Goal: Task Accomplishment & Management: Manage account settings

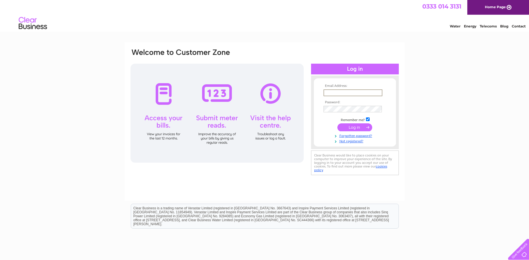
click at [338, 93] on input "text" at bounding box center [352, 92] width 59 height 7
type input "kadair@routestowork.co.uk"
click at [337, 123] on input "submit" at bounding box center [354, 127] width 35 height 8
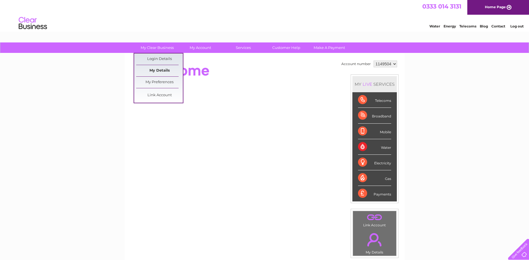
click at [169, 70] on link "My Details" at bounding box center [159, 70] width 47 height 11
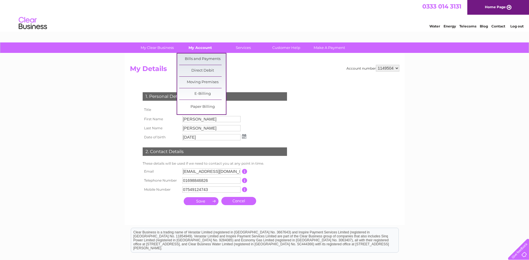
click at [197, 50] on link "My Account" at bounding box center [200, 47] width 47 height 10
click at [197, 58] on link "Bills and Payments" at bounding box center [202, 58] width 47 height 11
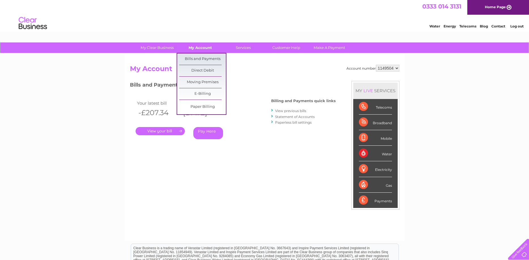
click at [202, 50] on link "My Account" at bounding box center [200, 47] width 47 height 10
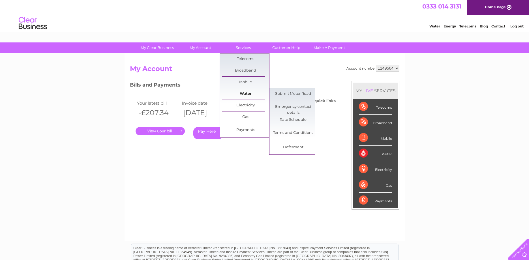
click at [234, 89] on link "Water" at bounding box center [245, 93] width 47 height 11
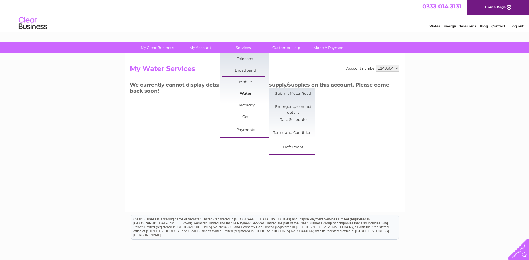
click at [242, 93] on link "Water" at bounding box center [245, 93] width 47 height 11
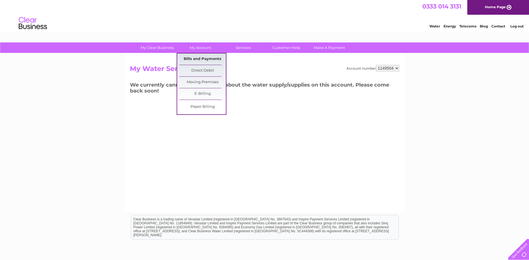
click at [202, 60] on link "Bills and Payments" at bounding box center [202, 58] width 47 height 11
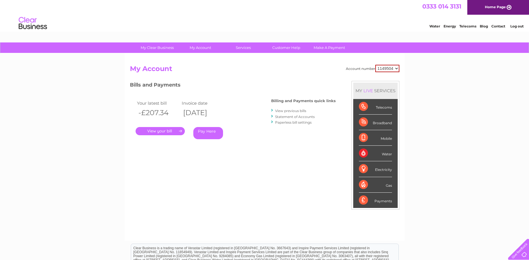
click at [162, 132] on link "." at bounding box center [160, 131] width 49 height 8
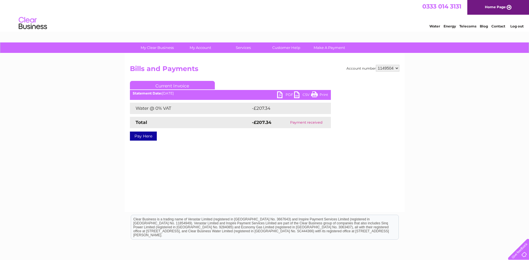
click at [286, 95] on link "PDF" at bounding box center [285, 95] width 17 height 8
click at [396, 68] on select "1149504" at bounding box center [387, 68] width 23 height 7
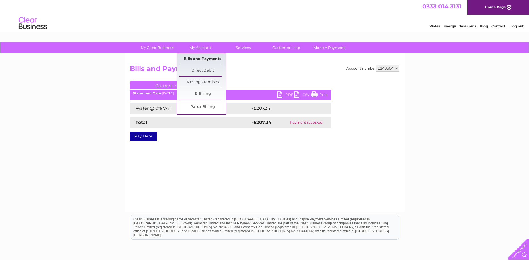
click at [204, 57] on link "Bills and Payments" at bounding box center [202, 58] width 47 height 11
click at [204, 69] on link "Direct Debit" at bounding box center [202, 70] width 47 height 11
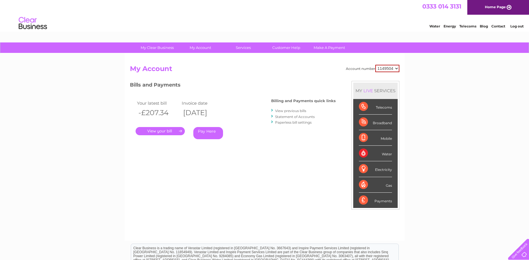
click at [293, 111] on link "View previous bills" at bounding box center [290, 111] width 31 height 4
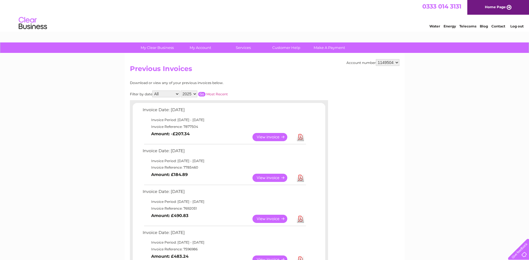
click at [152, 91] on select "All January February March April May June July August September October Novembe…" at bounding box center [165, 94] width 27 height 7
click at [175, 94] on select "All January February March April May June July August September October Novembe…" at bounding box center [165, 94] width 27 height 7
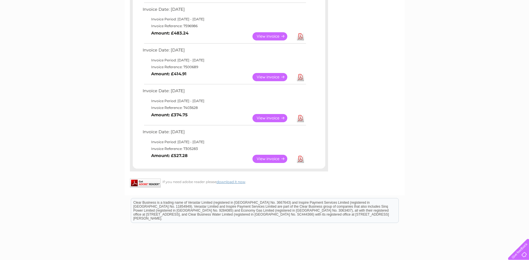
scroll to position [231, 0]
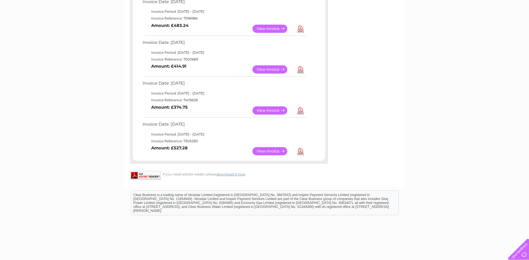
click at [278, 154] on link "View" at bounding box center [273, 151] width 42 height 8
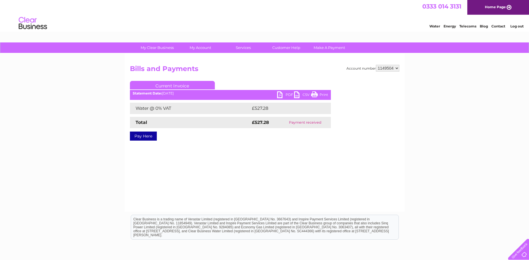
click at [286, 96] on link "PDF" at bounding box center [285, 95] width 17 height 8
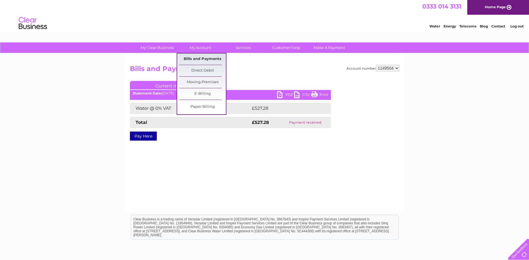
click at [210, 58] on link "Bills and Payments" at bounding box center [202, 58] width 47 height 11
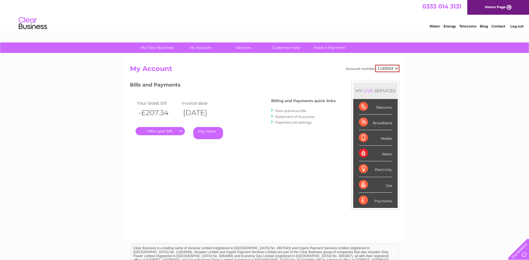
click at [210, 58] on div "Account number 1149504 My Account MY LIVE SERVICES Telecoms Broadband Mobile Wa…" at bounding box center [264, 146] width 280 height 187
click at [295, 115] on link "Statement of Accounts" at bounding box center [295, 117] width 40 height 4
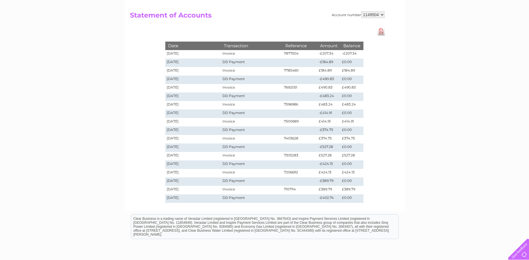
scroll to position [58, 0]
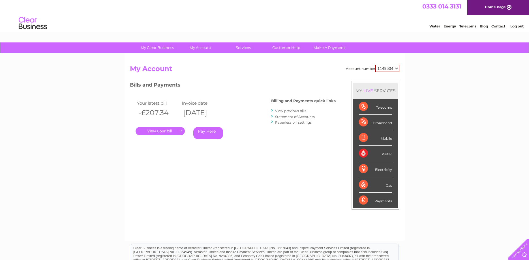
click at [293, 111] on link "View previous bills" at bounding box center [290, 111] width 31 height 4
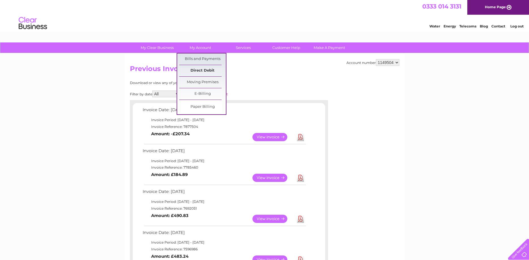
click at [203, 71] on link "Direct Debit" at bounding box center [202, 70] width 47 height 11
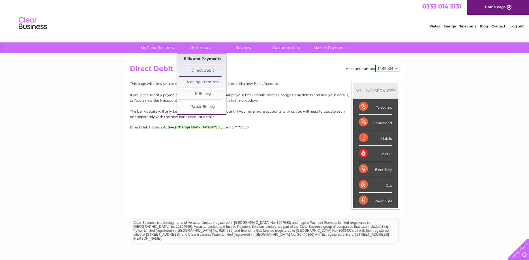
click at [199, 60] on link "Bills and Payments" at bounding box center [202, 58] width 47 height 11
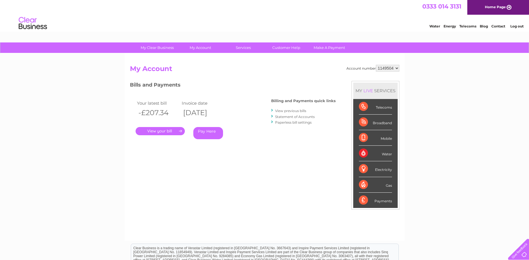
click at [282, 117] on link "Statement of Accounts" at bounding box center [295, 117] width 40 height 4
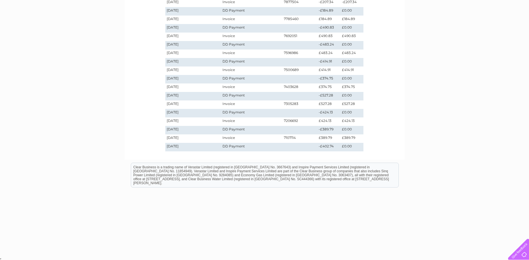
scroll to position [106, 0]
